Goal: Task Accomplishment & Management: Manage account settings

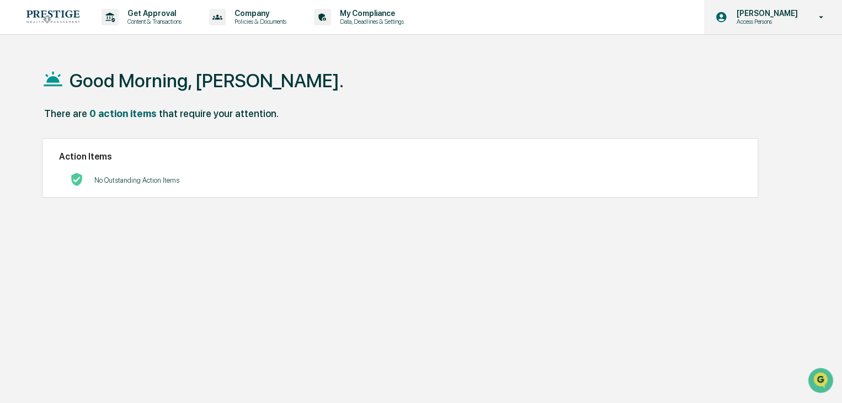
click at [763, 18] on p "Access Persons" at bounding box center [765, 22] width 76 height 8
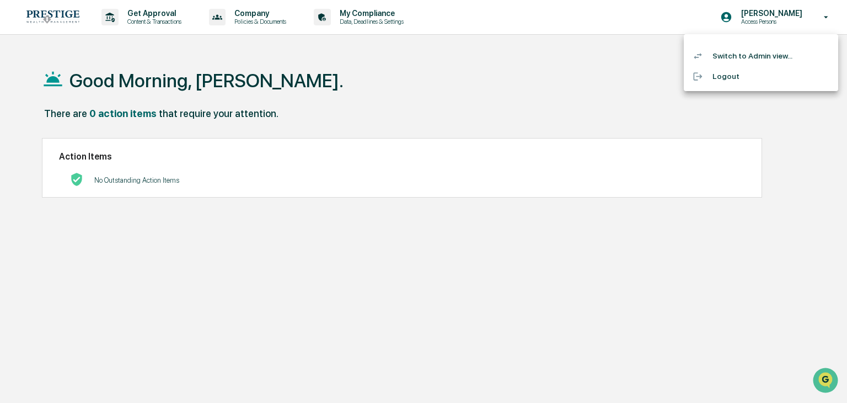
click at [733, 58] on li "Switch to Admin view..." at bounding box center [761, 56] width 154 height 20
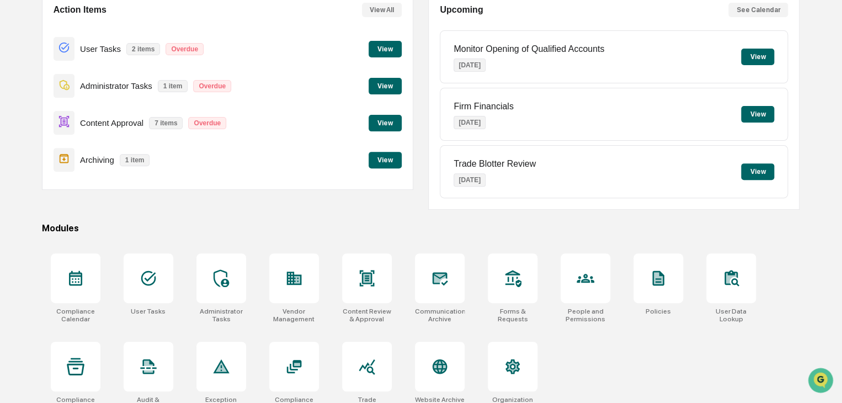
scroll to position [131, 0]
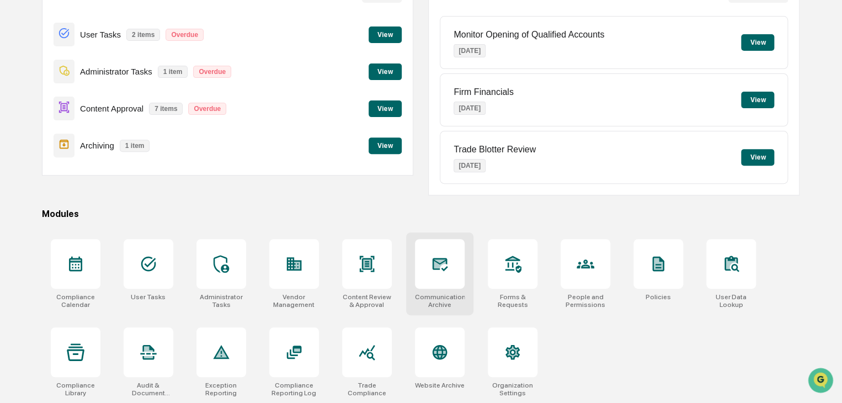
click at [447, 298] on div "Communications Archive" at bounding box center [440, 300] width 50 height 15
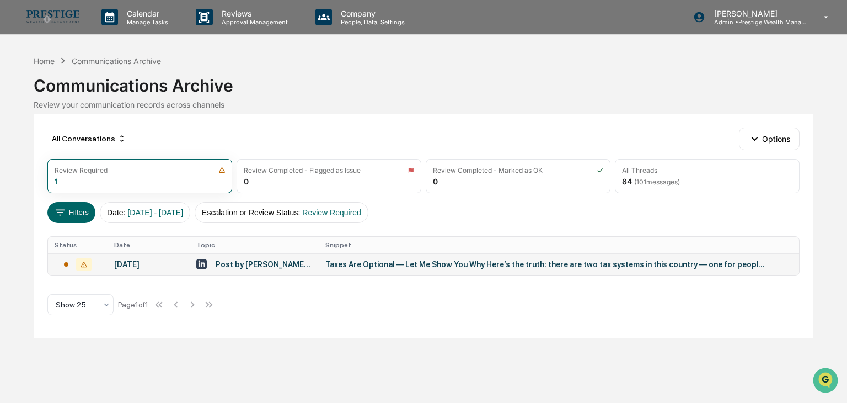
click at [87, 266] on icon at bounding box center [83, 264] width 15 height 13
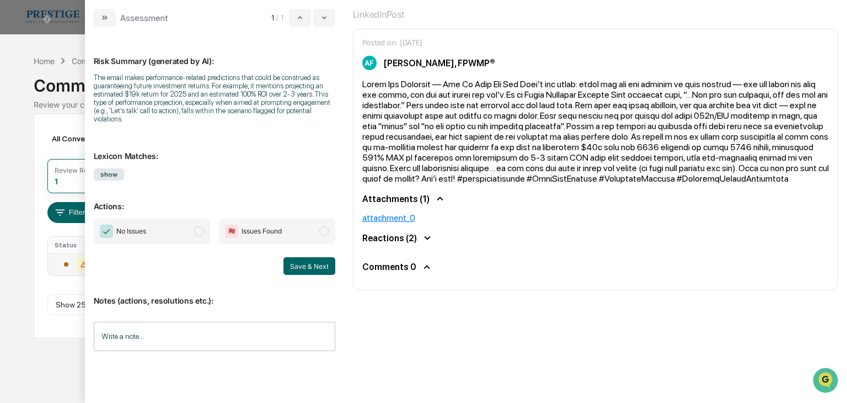
click at [421, 235] on icon "modal" at bounding box center [427, 238] width 12 height 12
click at [417, 199] on div "Attachments (1)" at bounding box center [595, 198] width 467 height 12
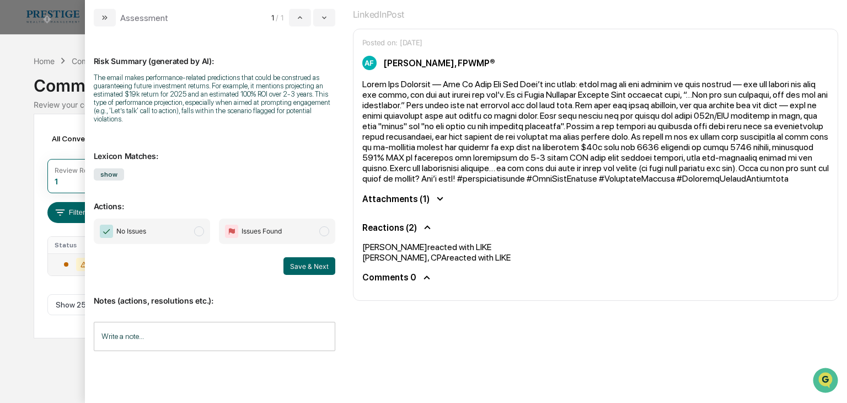
click at [417, 199] on div "Attachments (1)" at bounding box center [595, 198] width 467 height 12
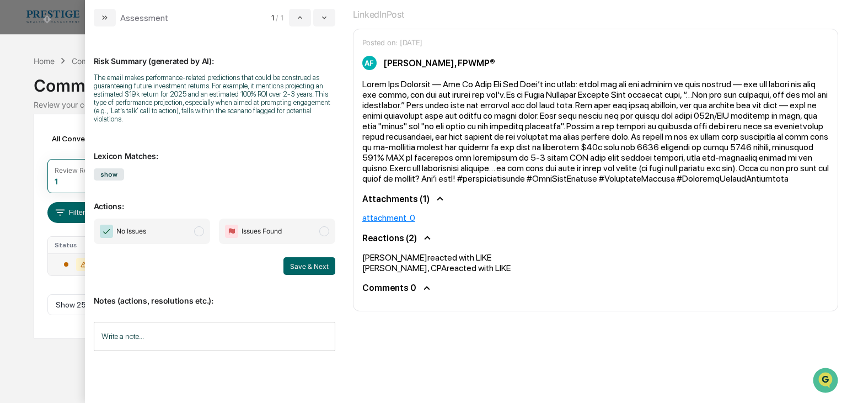
click at [55, 157] on div "All Conversations Options Review Required 1 Review Completed - Flagged as Issue…" at bounding box center [423, 226] width 779 height 224
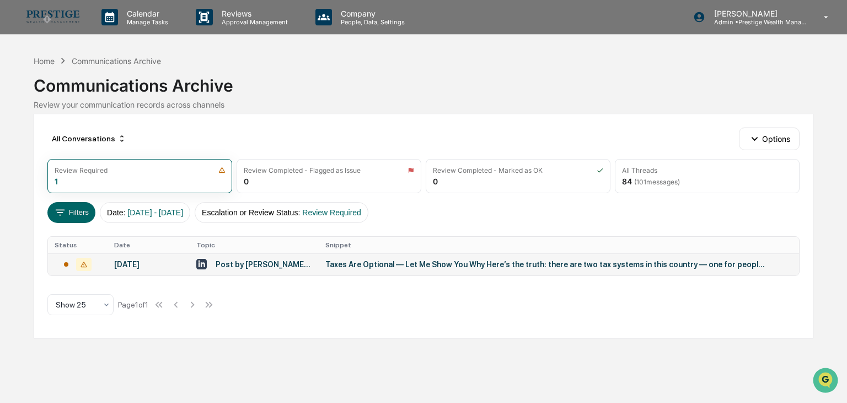
click at [84, 265] on icon at bounding box center [83, 264] width 15 height 13
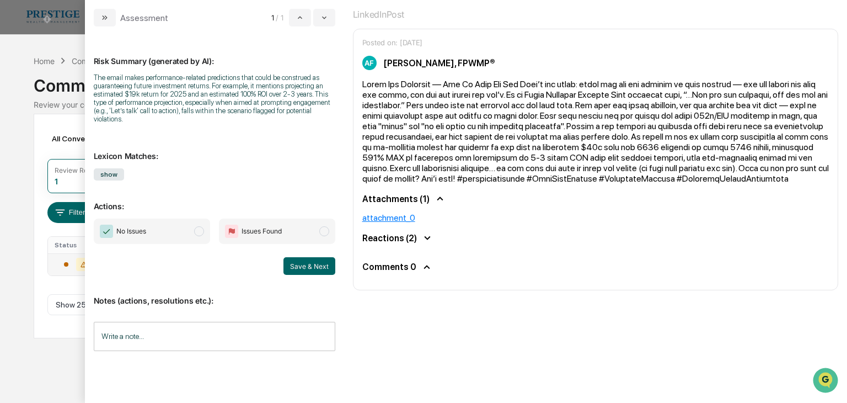
click at [254, 237] on span "Issues Found" at bounding box center [253, 230] width 57 height 13
click at [270, 226] on span "Issues Found" at bounding box center [262, 231] width 40 height 11
click at [165, 227] on span "No Issues" at bounding box center [152, 230] width 116 height 25
click at [289, 266] on button "Save & Next" at bounding box center [309, 266] width 52 height 18
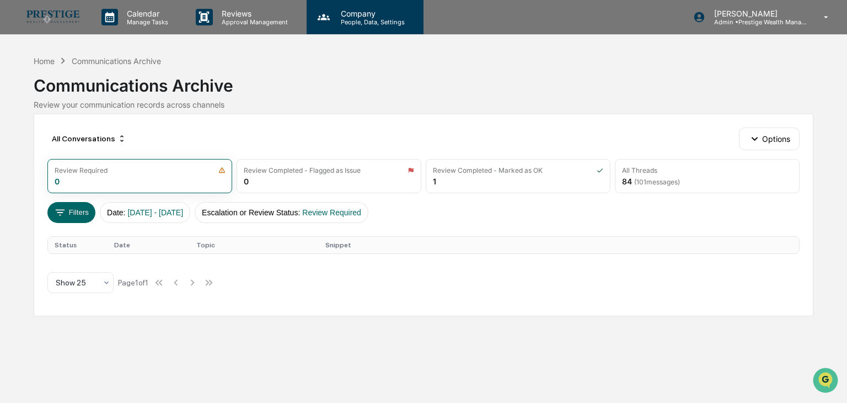
click at [355, 20] on p "People, Data, Settings" at bounding box center [371, 22] width 78 height 8
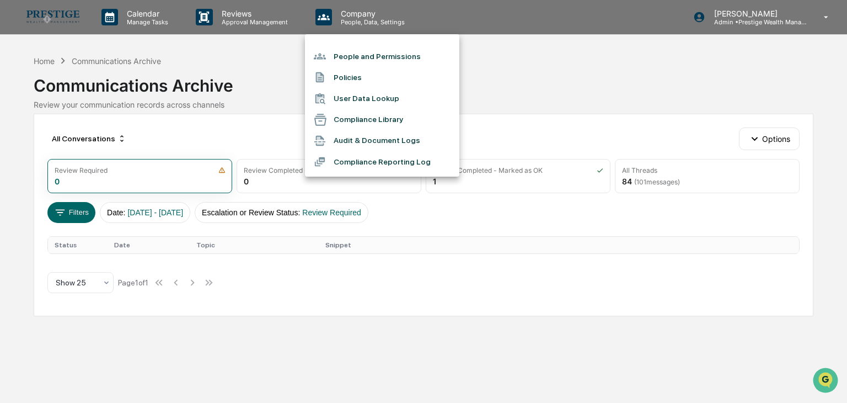
click at [254, 18] on div at bounding box center [423, 201] width 847 height 403
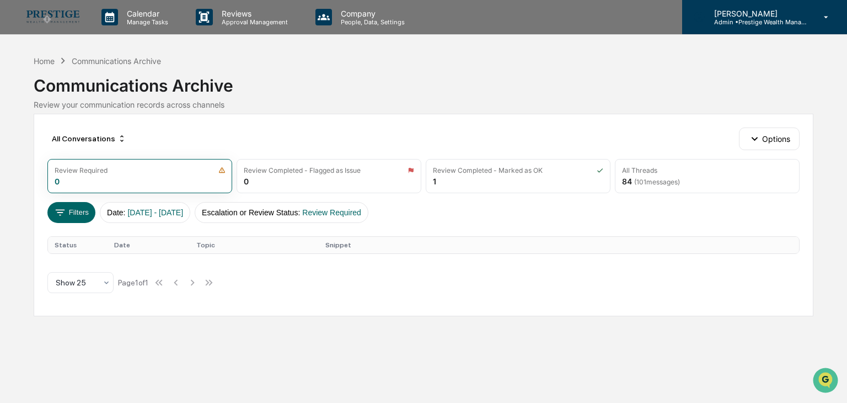
click at [733, 15] on p "[PERSON_NAME]" at bounding box center [756, 13] width 103 height 9
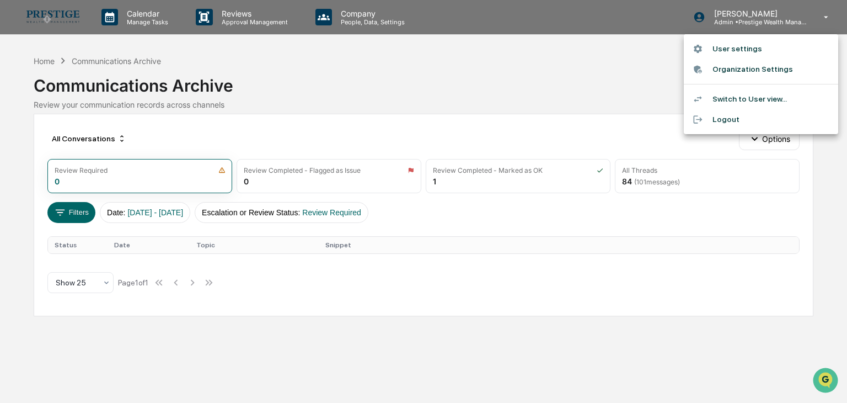
click at [728, 73] on li "Organization Settings" at bounding box center [761, 69] width 154 height 20
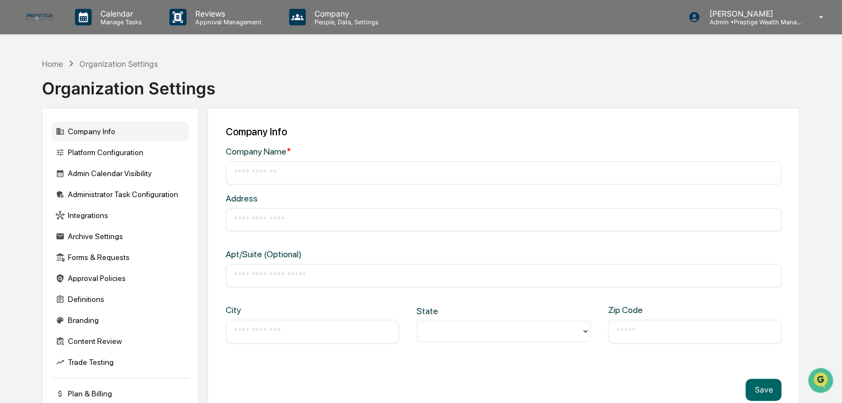
type input "**********"
type input "*********"
type input "*****"
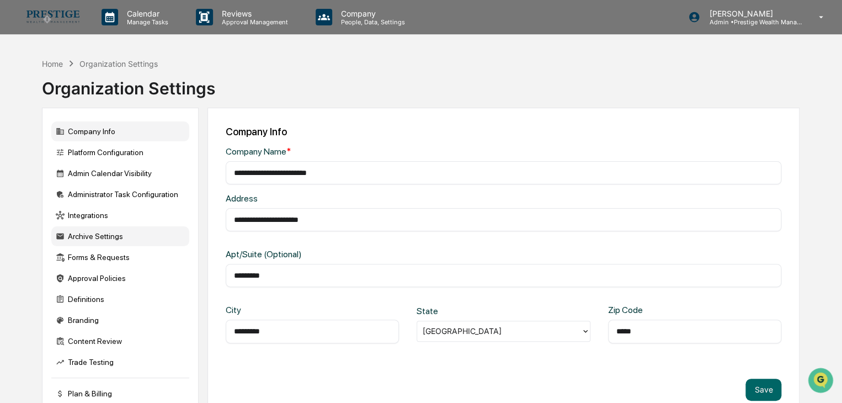
click at [94, 238] on div "Archive Settings" at bounding box center [120, 236] width 138 height 20
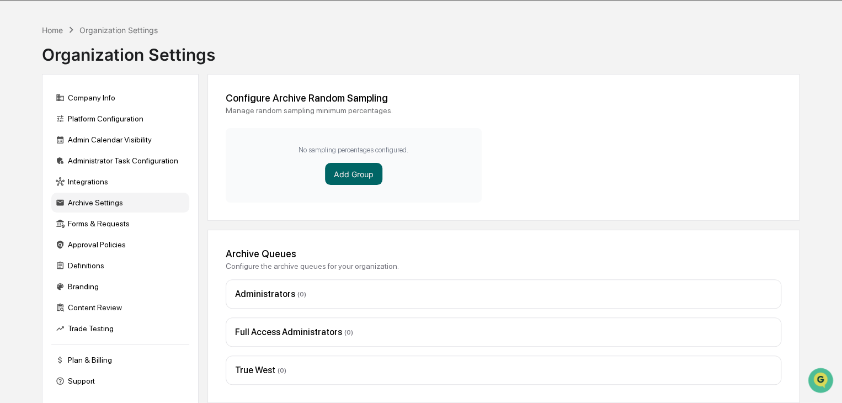
scroll to position [52, 0]
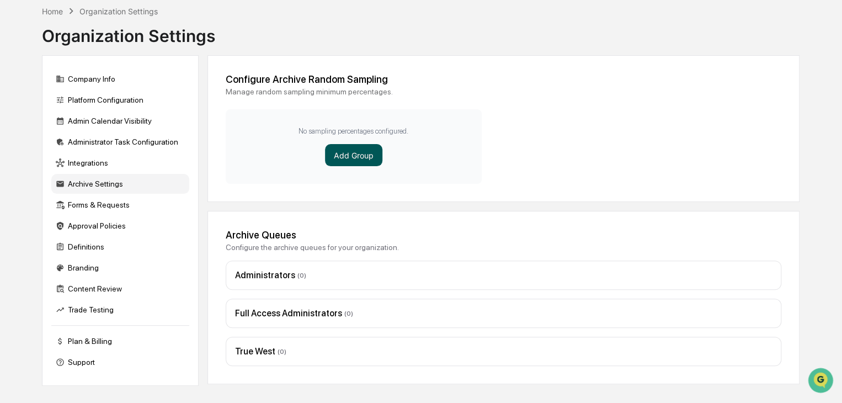
click at [343, 157] on button "Add Group" at bounding box center [353, 155] width 57 height 22
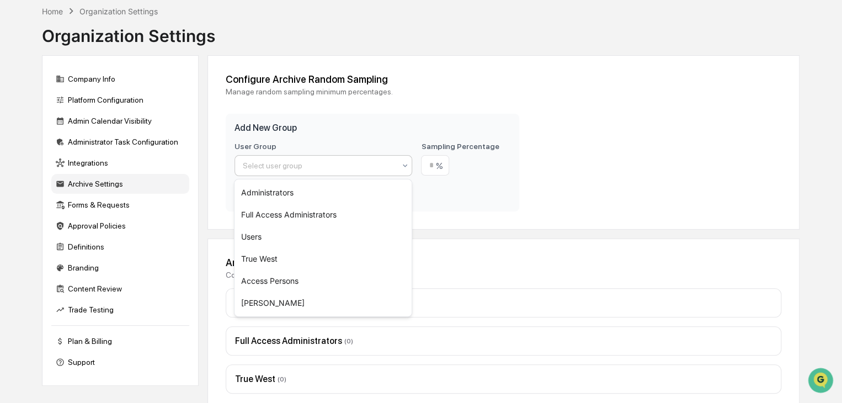
click at [326, 166] on div at bounding box center [319, 165] width 153 height 11
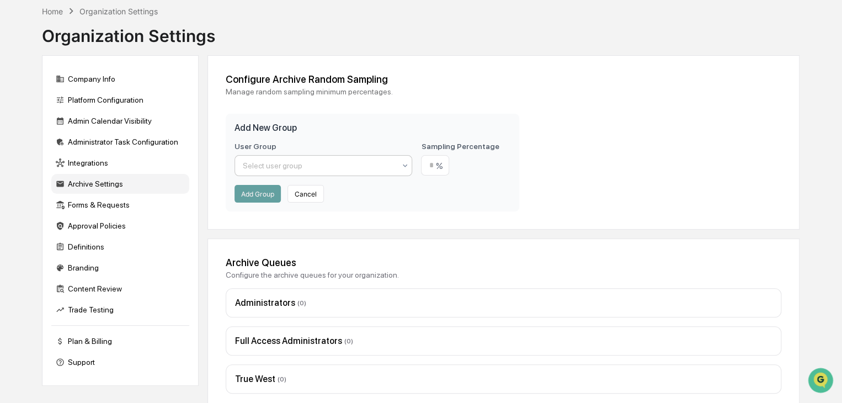
click at [326, 140] on div "Add New Group User Group Select user group Sampling Percentage % Add Group Canc…" at bounding box center [372, 163] width 293 height 98
click at [313, 197] on button "Cancel" at bounding box center [305, 194] width 36 height 18
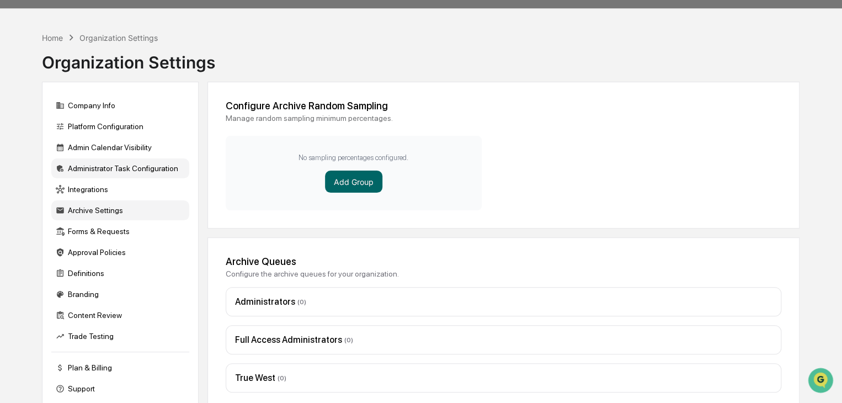
scroll to position [0, 0]
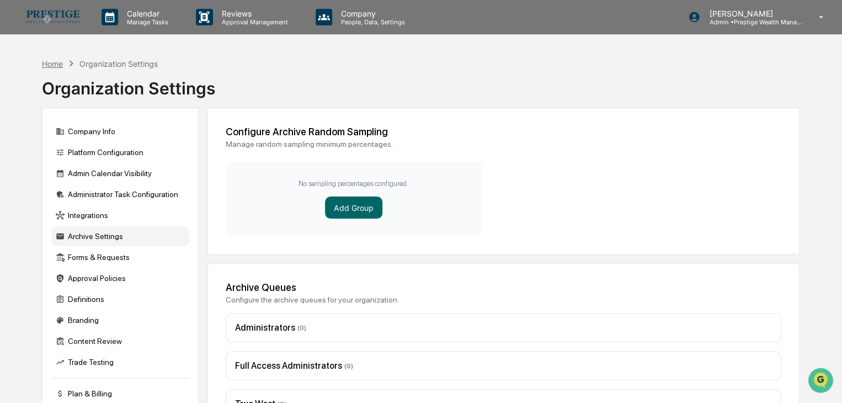
click at [53, 62] on div "Home" at bounding box center [52, 63] width 21 height 9
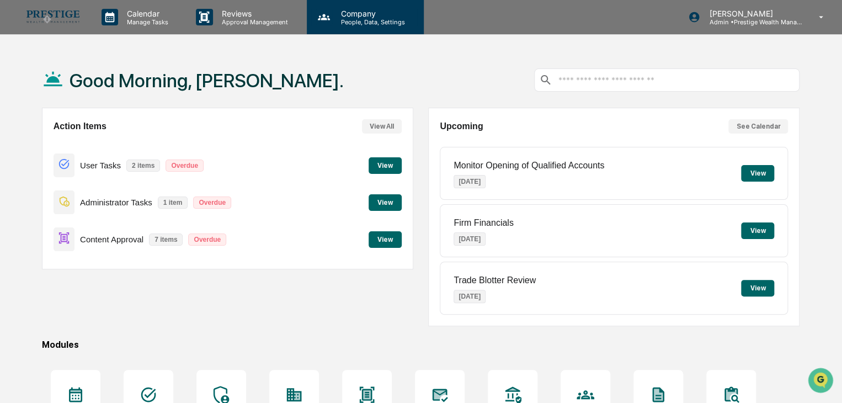
click at [367, 23] on p "People, Data, Settings" at bounding box center [371, 22] width 78 height 8
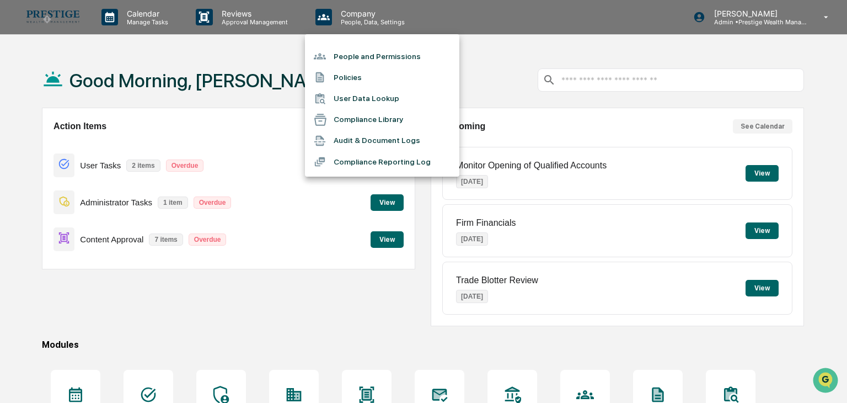
click at [256, 69] on div at bounding box center [423, 201] width 847 height 403
